Goal: Task Accomplishment & Management: Manage account settings

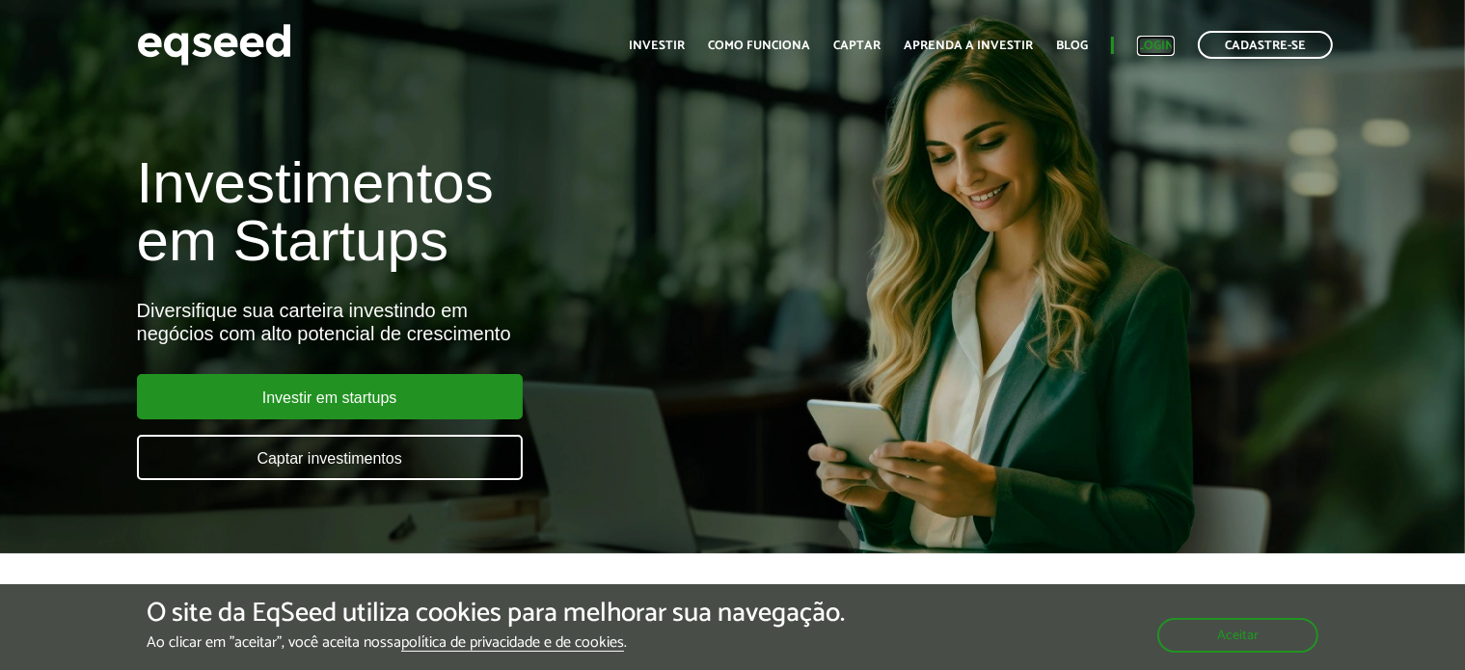
click at [1159, 40] on link "Login" at bounding box center [1156, 46] width 38 height 13
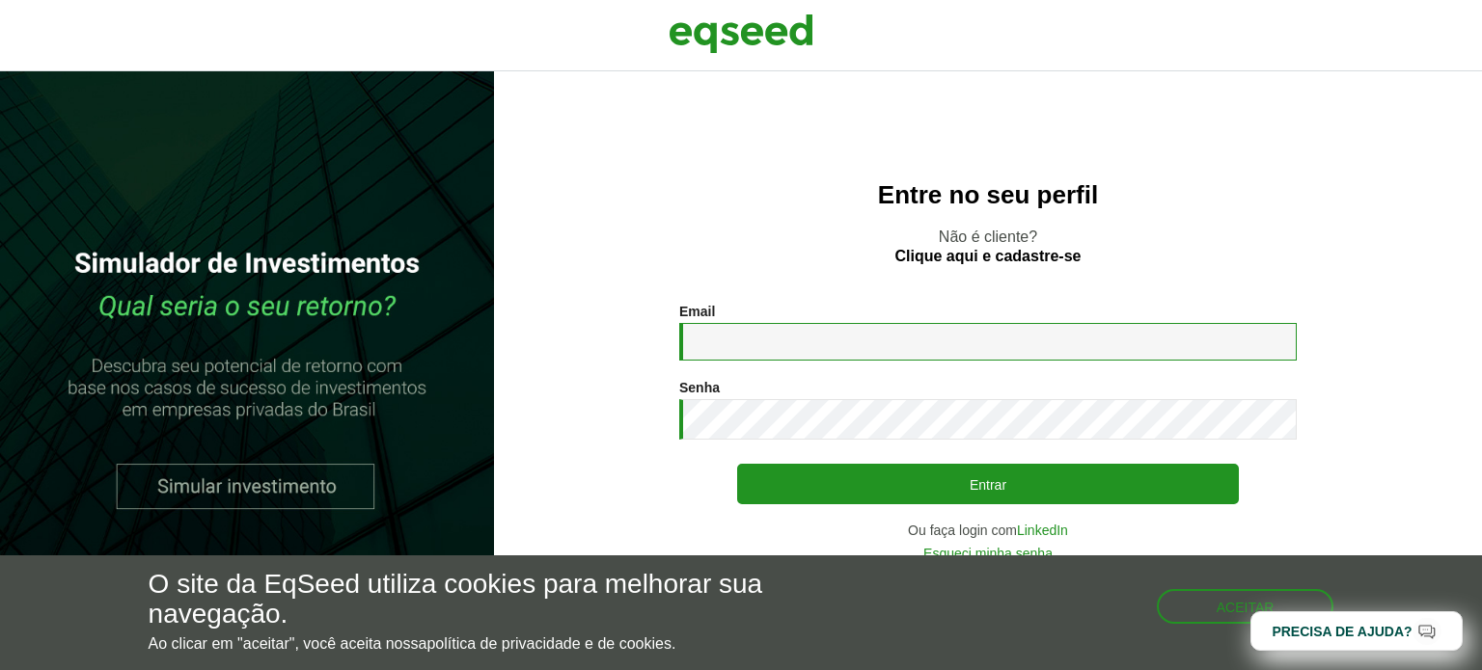
type input "**********"
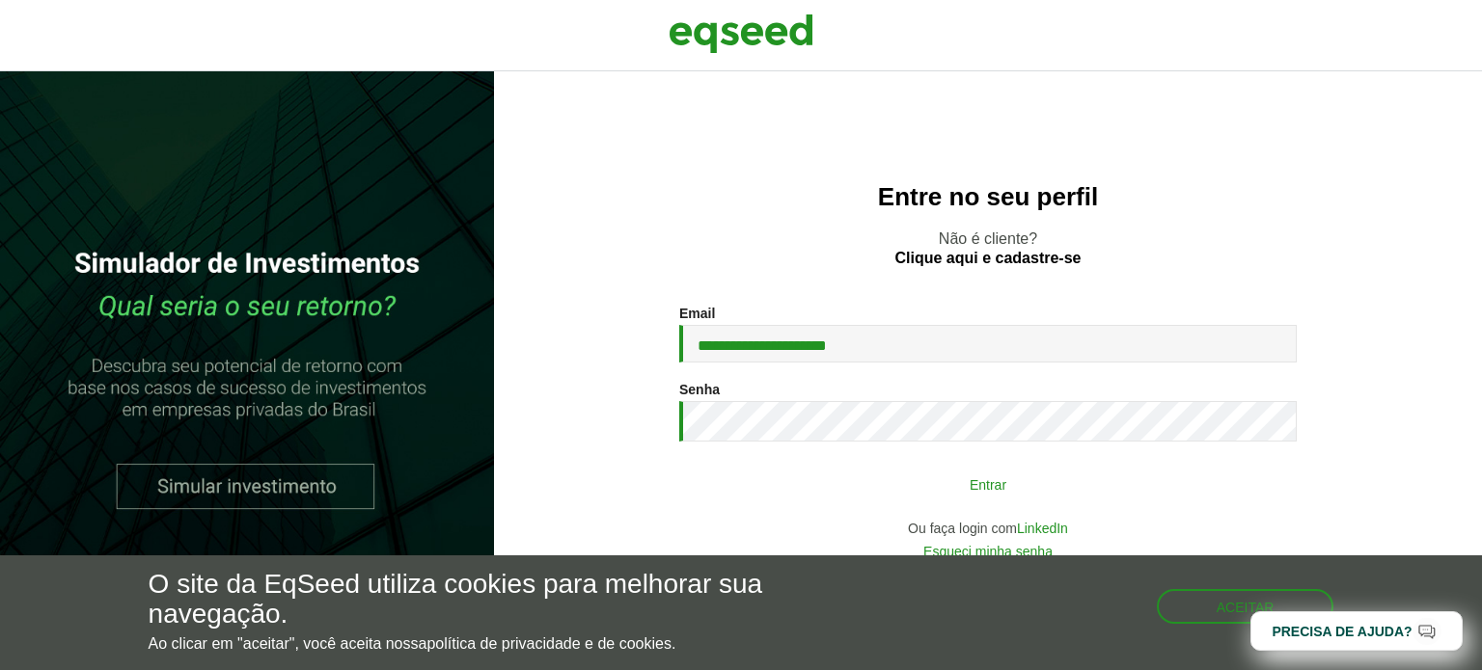
click at [1007, 491] on button "Entrar" at bounding box center [988, 484] width 502 height 37
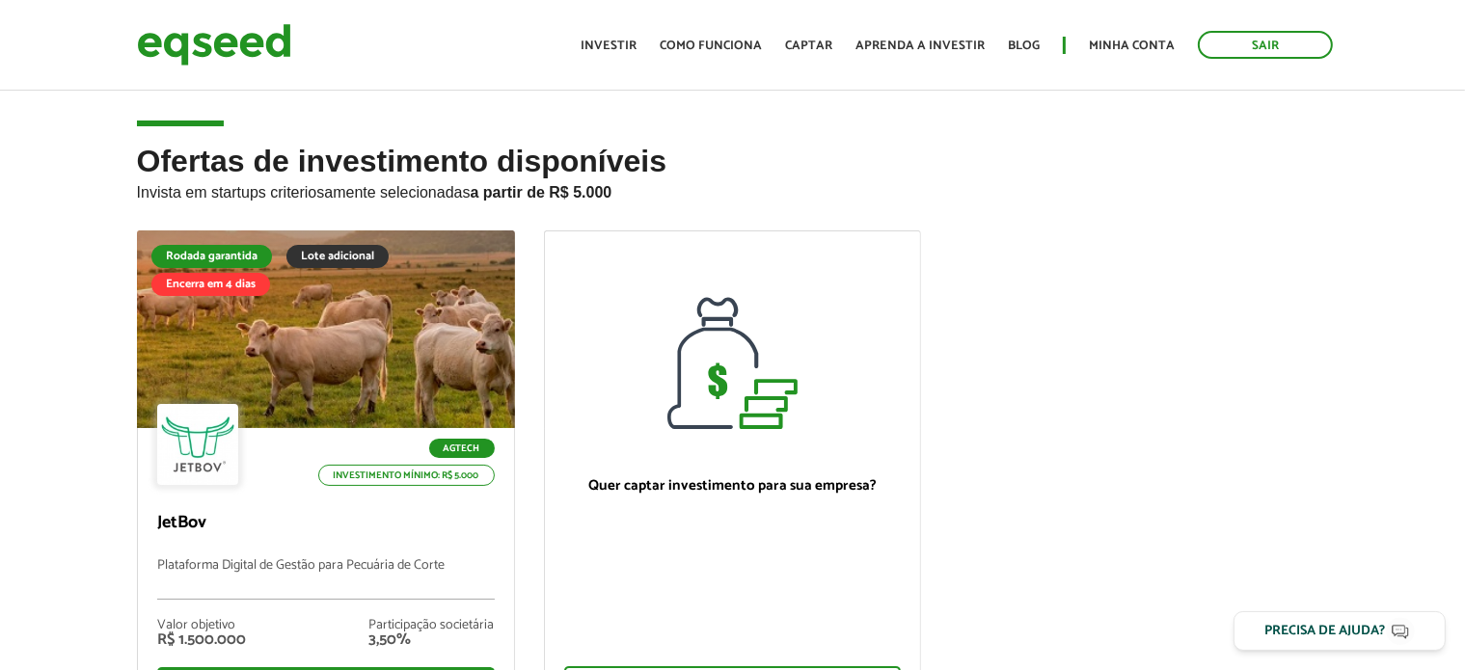
click at [1295, 315] on ul "Rodada garantida Lote adicional Encerra em 4 dias Agtech Investimento mínimo: R…" at bounding box center [733, 493] width 1221 height 525
click at [1150, 45] on link "Minha conta" at bounding box center [1132, 46] width 86 height 13
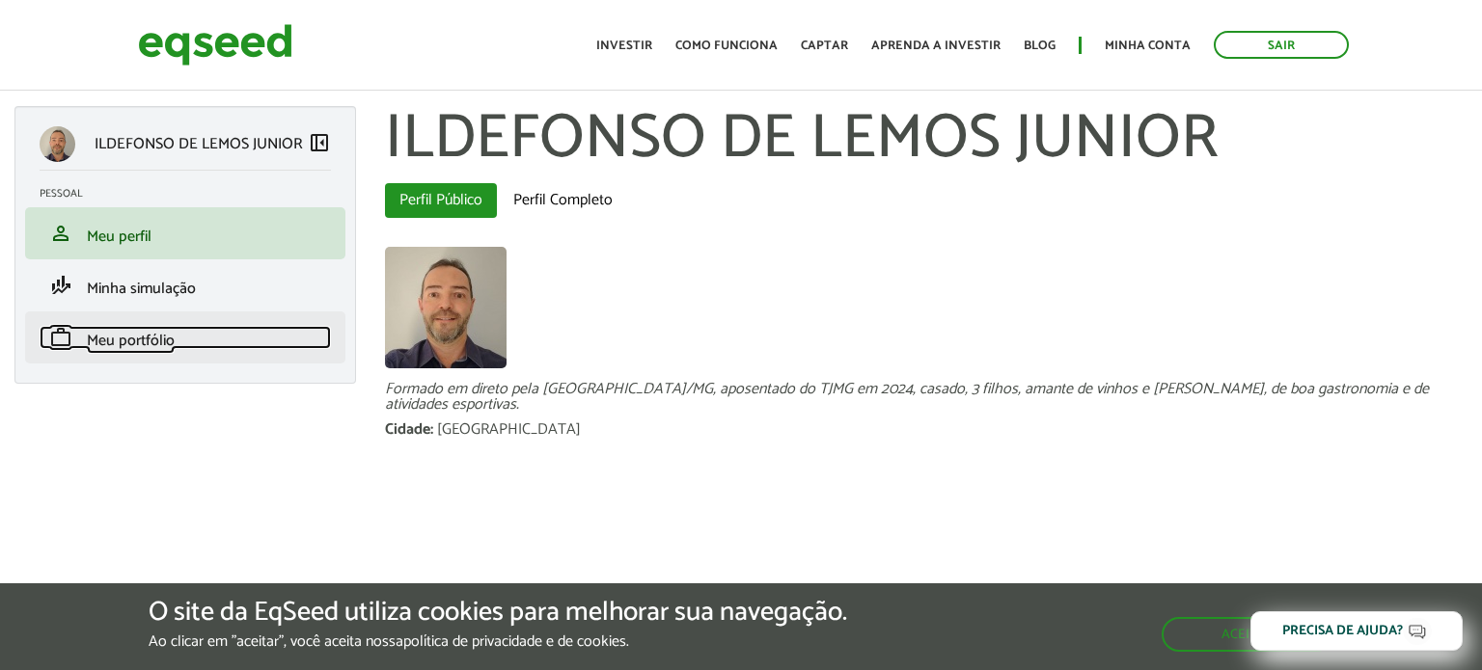
click at [164, 342] on span "Meu portfólio" at bounding box center [131, 341] width 88 height 26
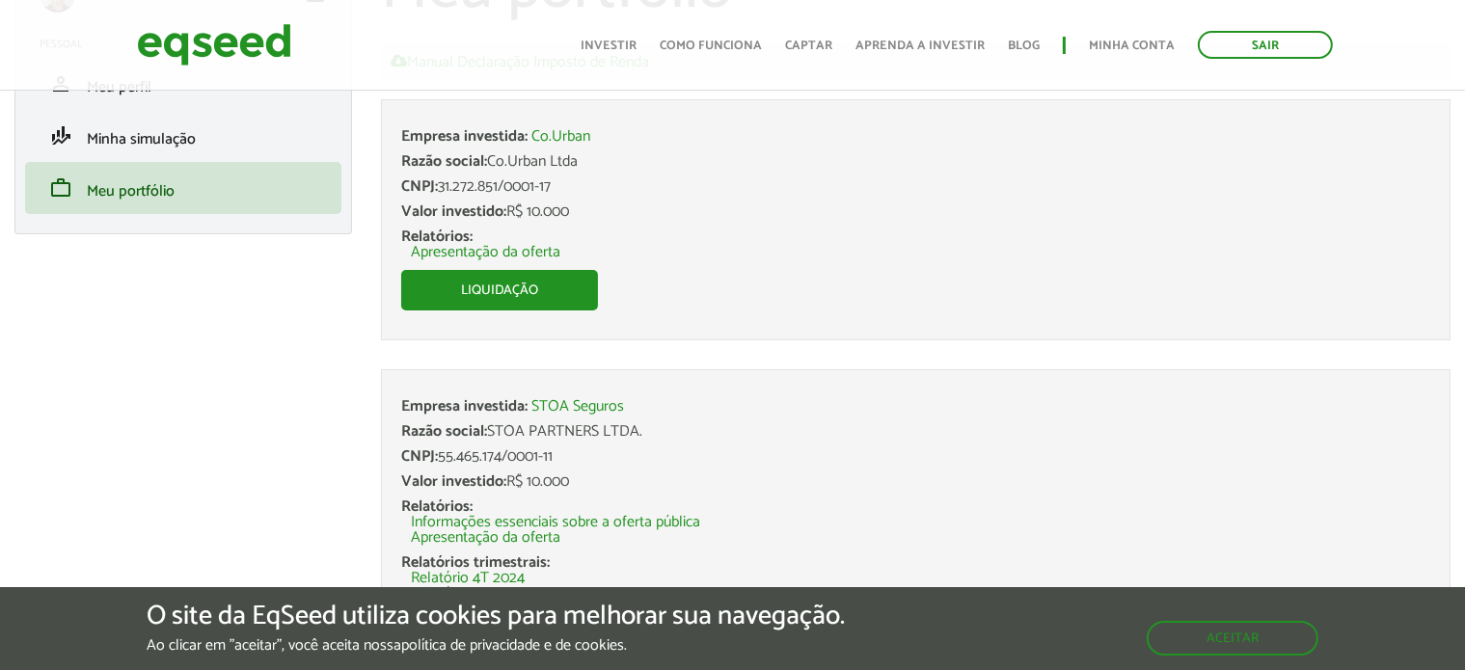
scroll to position [160, 0]
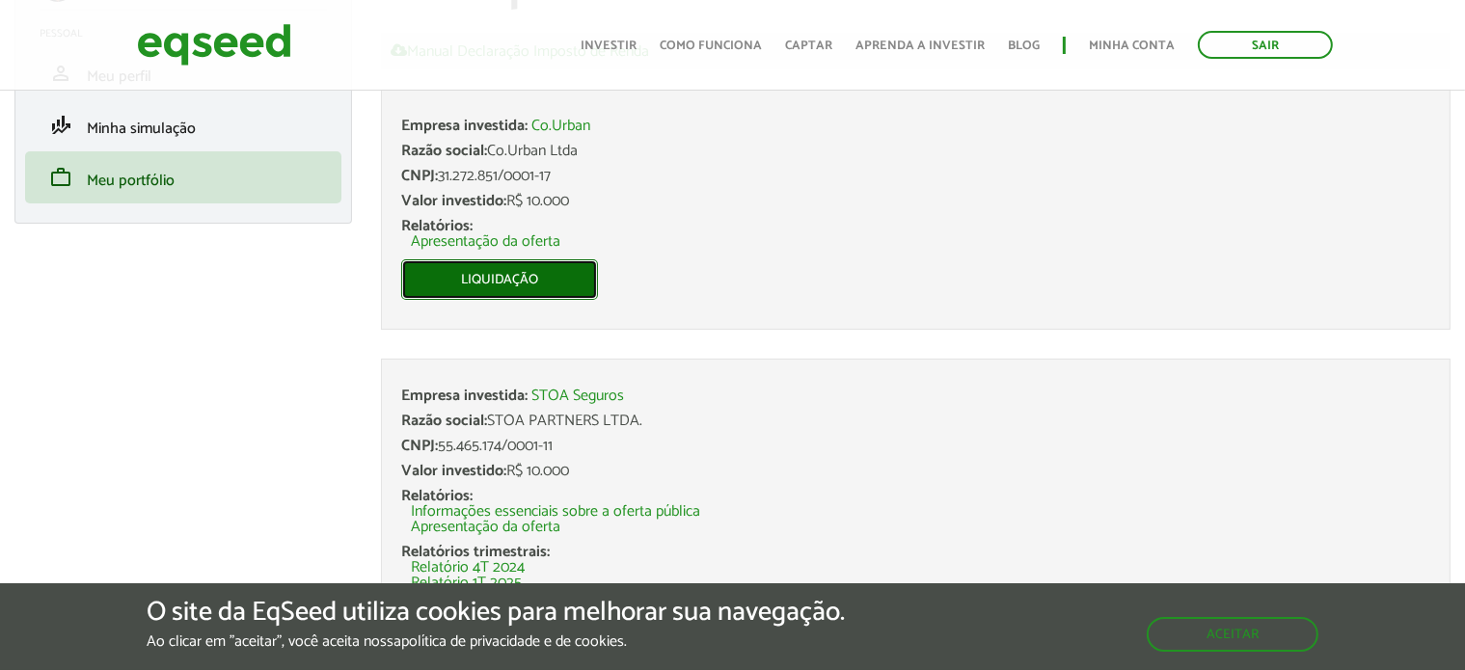
click at [492, 280] on link "Liquidação" at bounding box center [499, 280] width 197 height 41
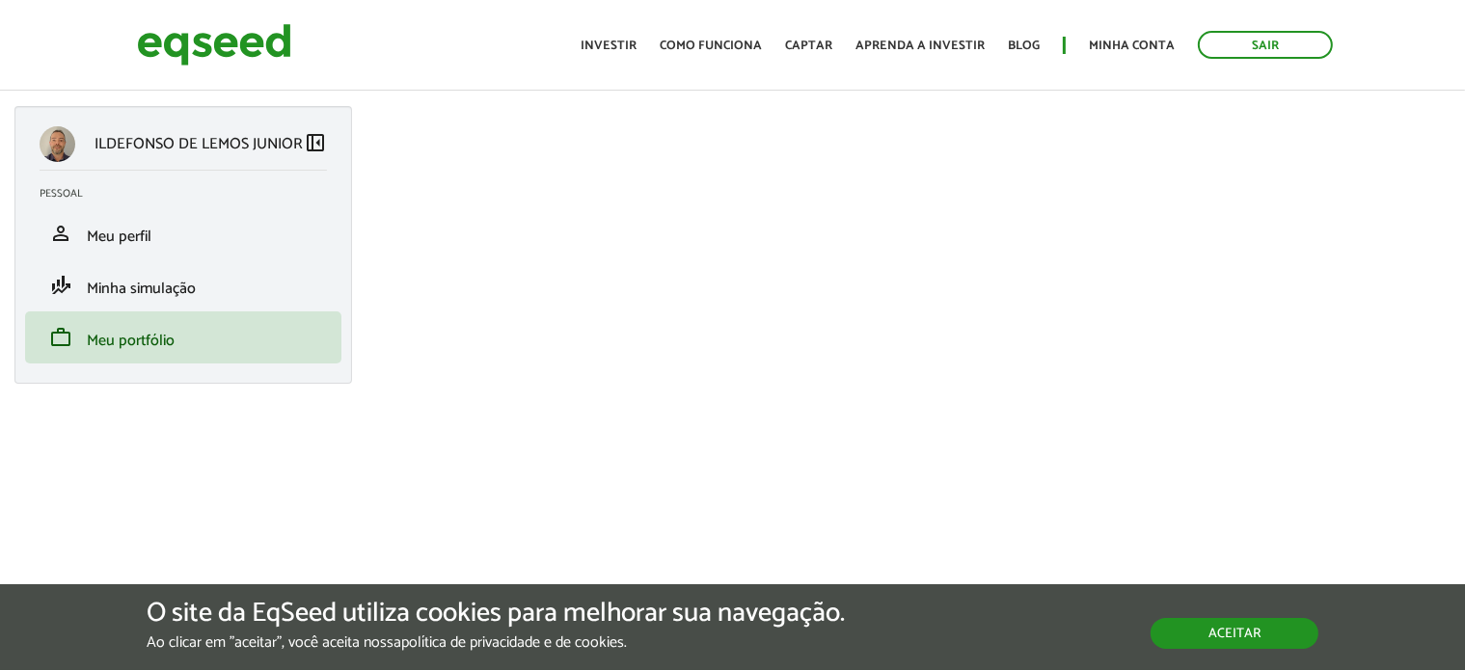
click at [1273, 636] on button "Aceitar" at bounding box center [1235, 633] width 168 height 31
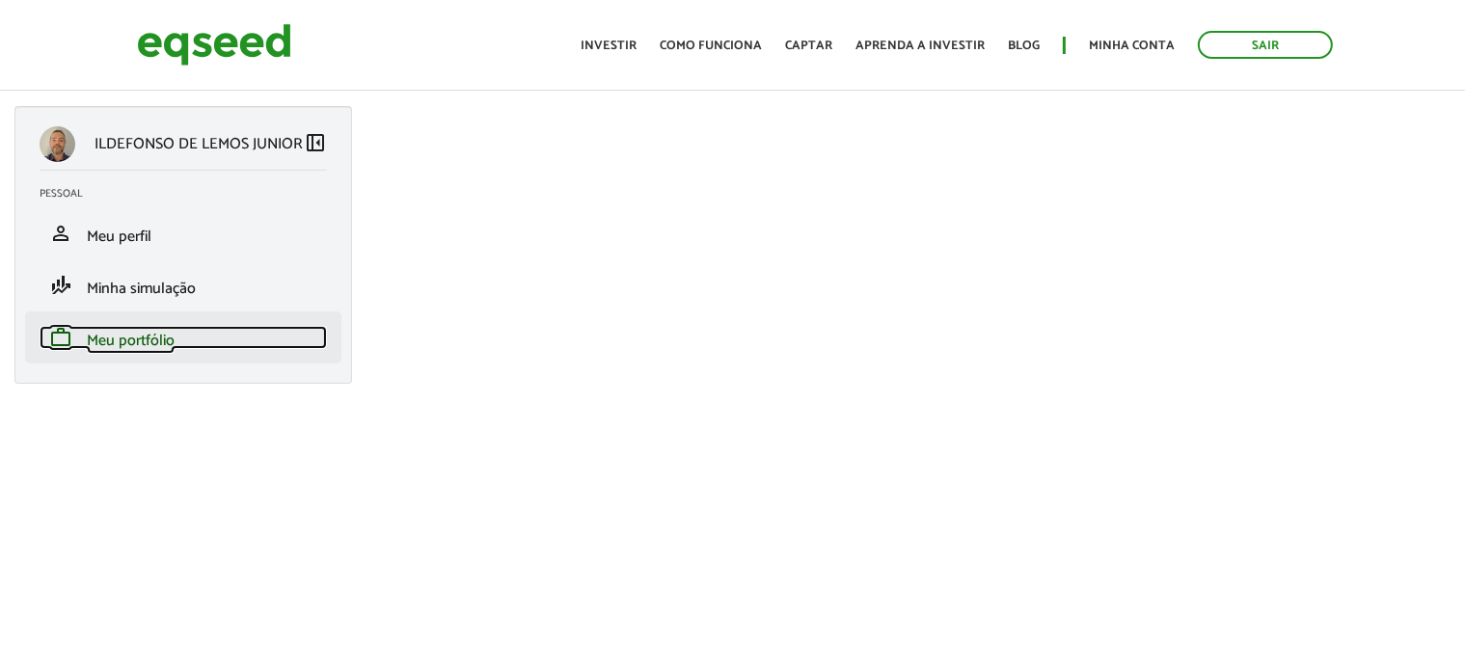
click at [127, 341] on span "Meu portfólio" at bounding box center [131, 341] width 88 height 26
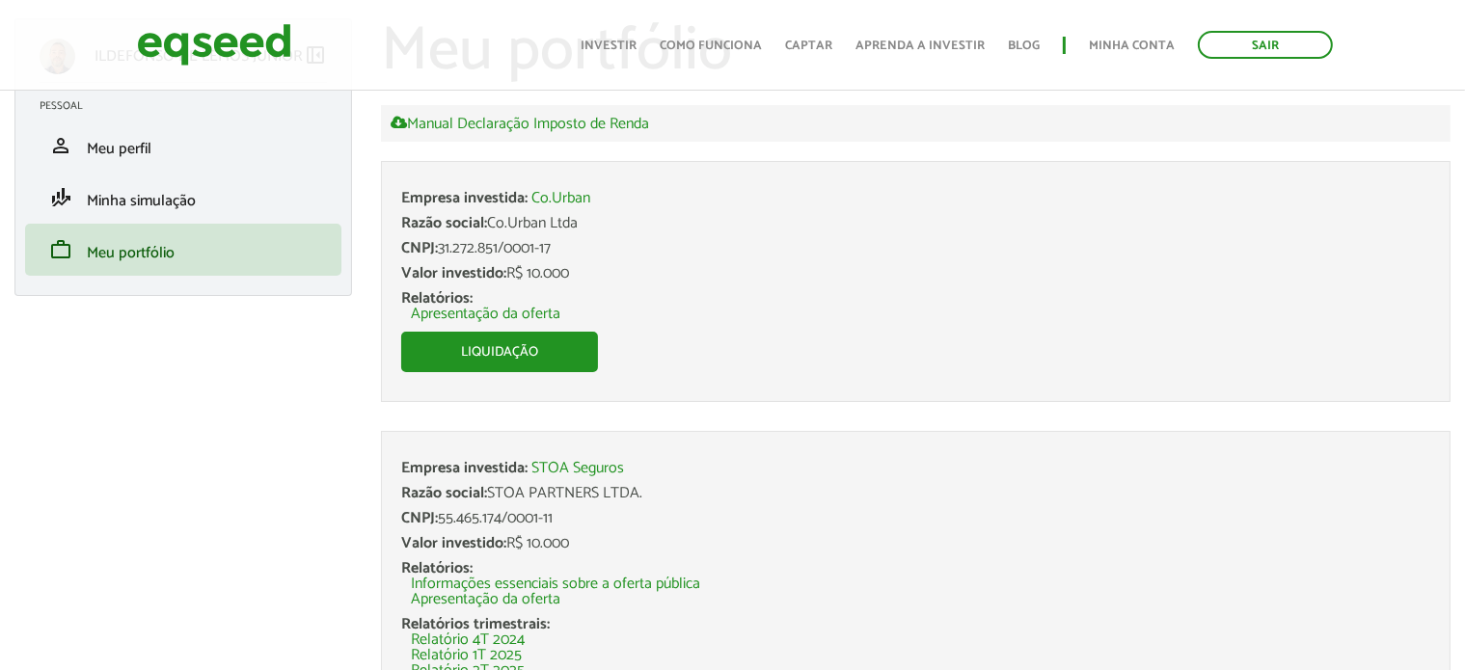
scroll to position [225, 0]
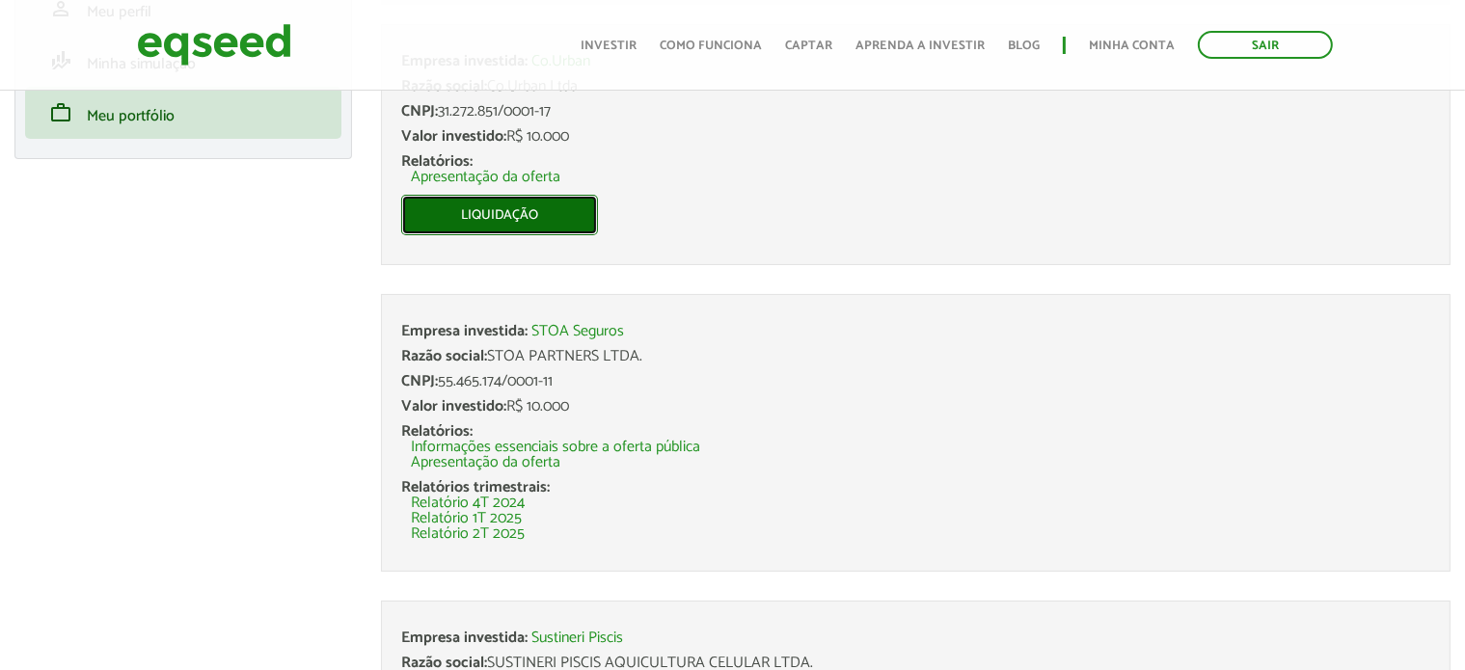
click at [513, 221] on link "Liquidação" at bounding box center [499, 215] width 197 height 41
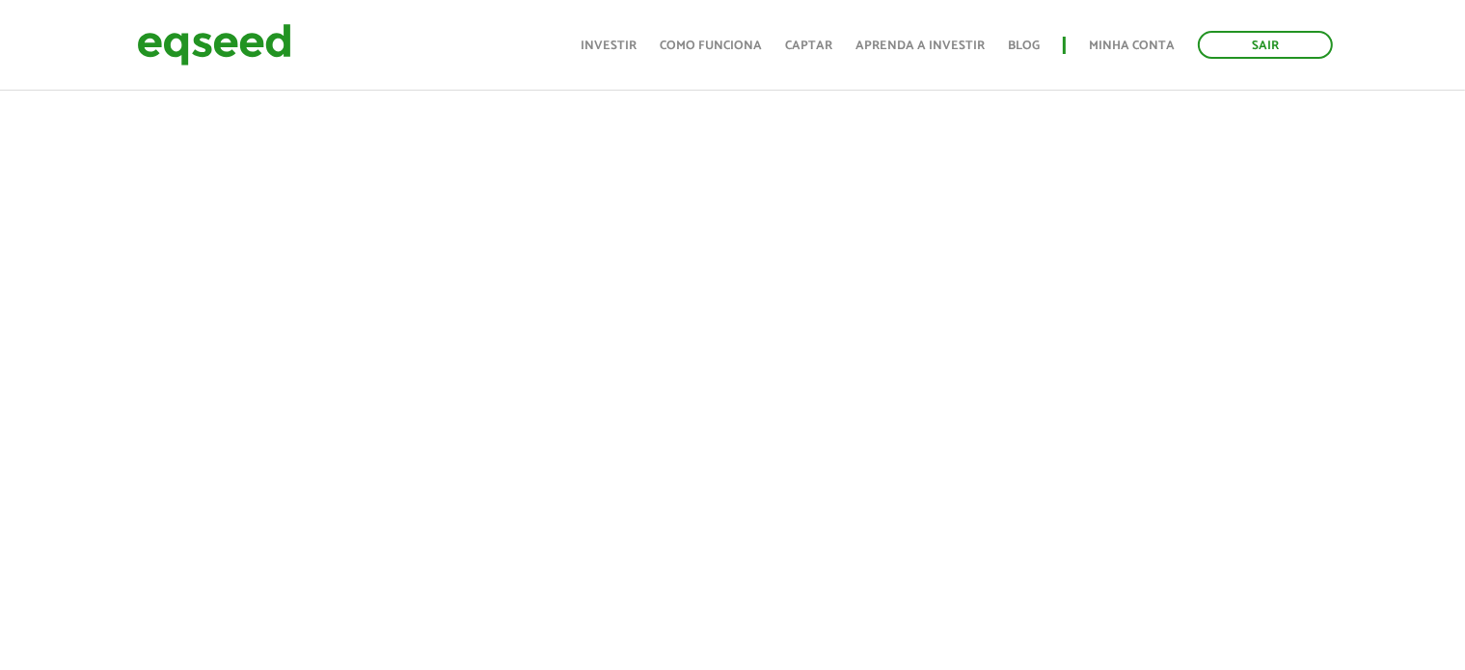
scroll to position [482, 0]
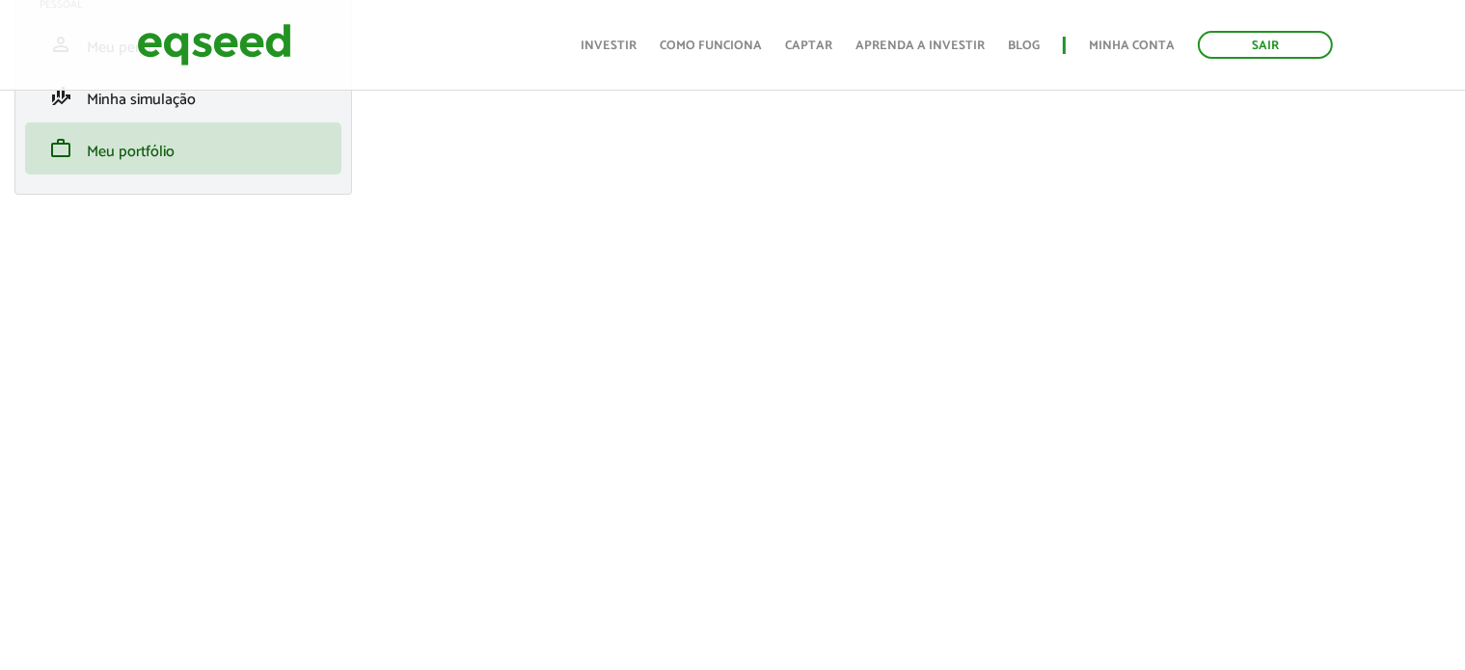
scroll to position [159, 0]
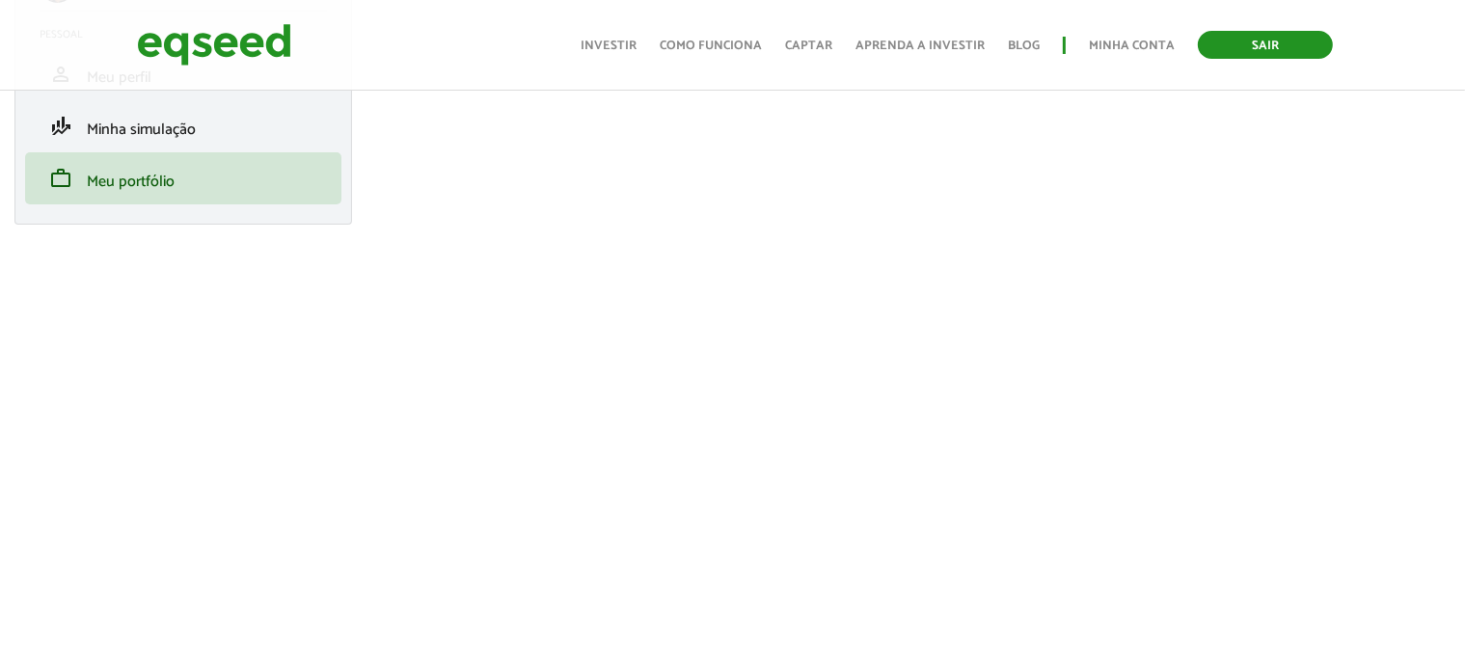
click at [1243, 41] on link "Sair" at bounding box center [1265, 45] width 135 height 28
